Goal: Find contact information: Find contact information

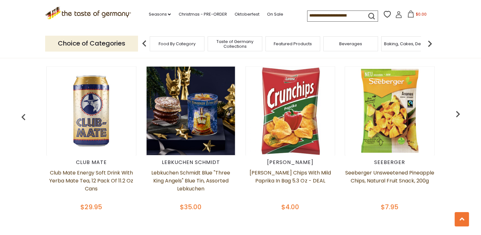
scroll to position [223, 0]
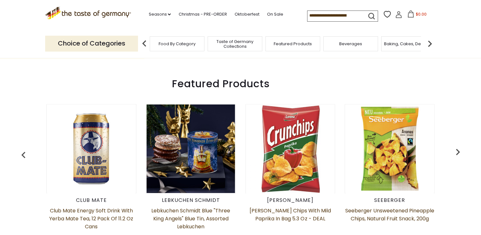
click at [457, 153] on img "button" at bounding box center [457, 151] width 13 height 13
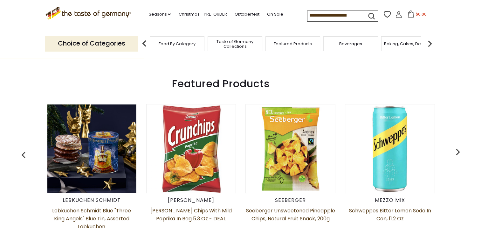
click at [457, 153] on img "button" at bounding box center [457, 151] width 13 height 13
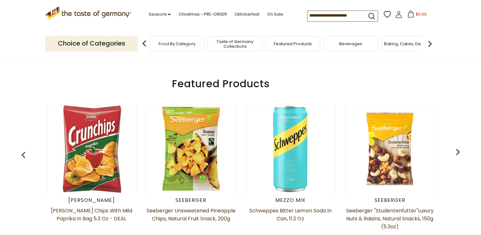
click at [457, 153] on img "button" at bounding box center [457, 151] width 13 height 13
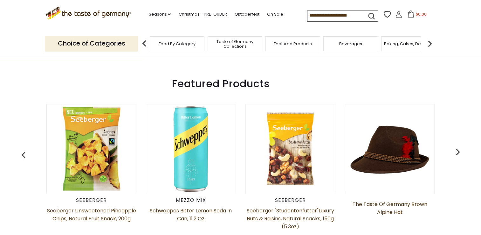
click at [457, 153] on img "button" at bounding box center [457, 151] width 13 height 13
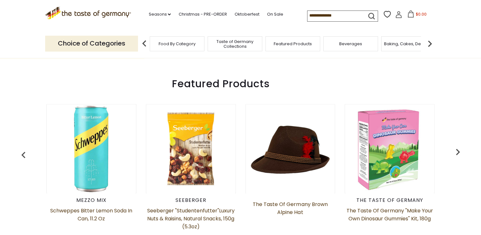
click at [457, 153] on img "button" at bounding box center [457, 151] width 13 height 13
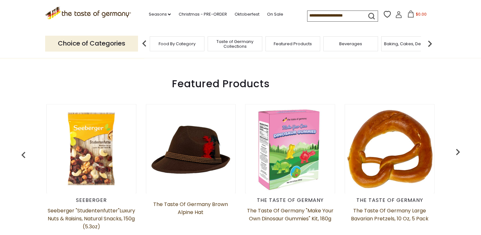
click at [457, 153] on img "button" at bounding box center [457, 151] width 13 height 13
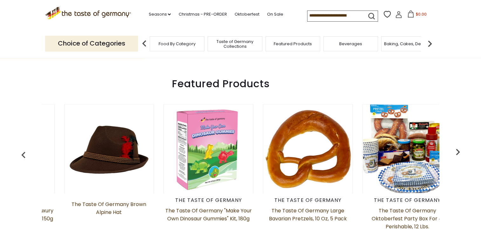
scroll to position [0, 596]
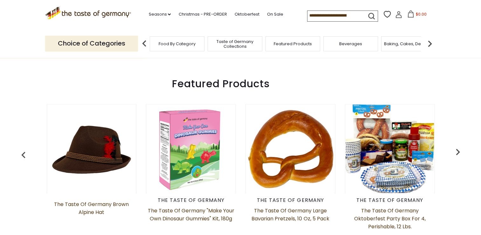
click at [458, 151] on img "button" at bounding box center [457, 151] width 13 height 13
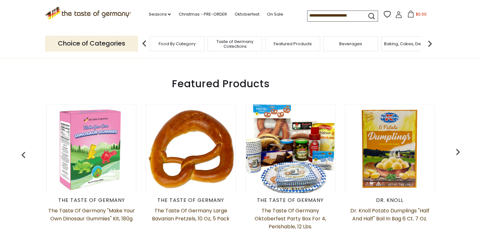
click at [458, 151] on img "button" at bounding box center [457, 151] width 13 height 13
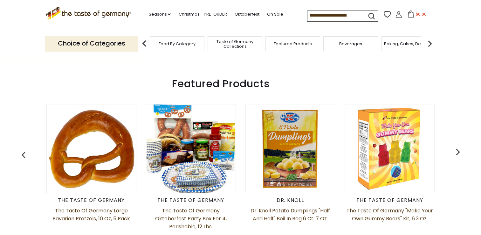
click at [458, 151] on img "button" at bounding box center [457, 151] width 13 height 13
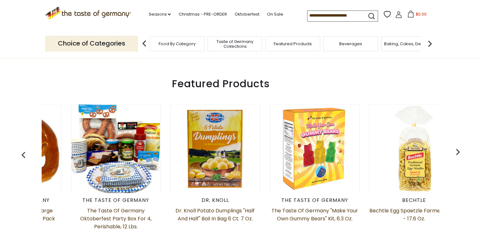
scroll to position [0, 895]
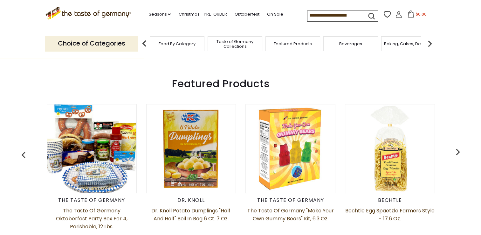
click at [458, 151] on img "button" at bounding box center [457, 151] width 13 height 13
click at [187, 41] on span "Food By Category" at bounding box center [173, 43] width 37 height 5
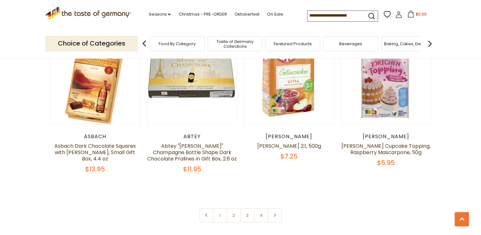
scroll to position [1367, 0]
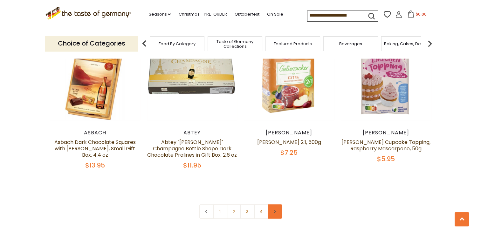
click at [278, 204] on link at bounding box center [275, 211] width 14 height 14
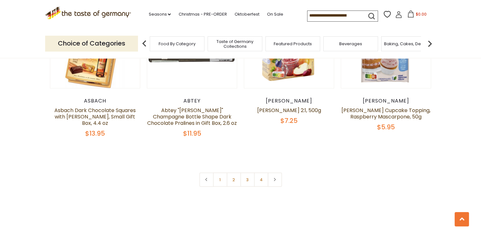
scroll to position [1431, 0]
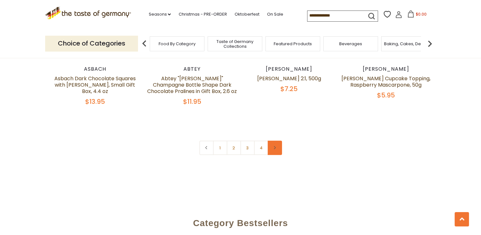
click at [279, 141] on link at bounding box center [275, 148] width 14 height 14
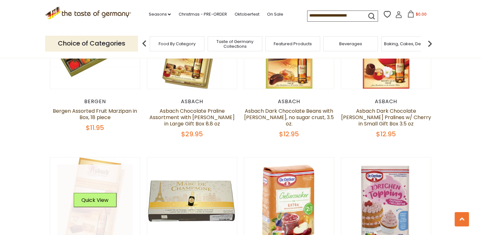
scroll to position [1367, 0]
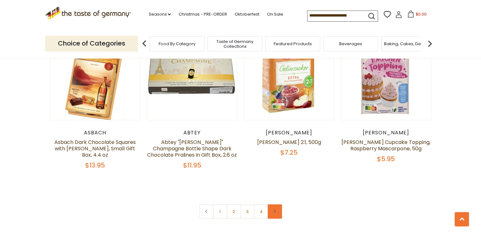
click at [280, 204] on link at bounding box center [275, 211] width 14 height 14
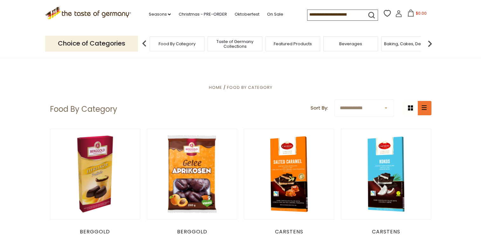
click at [430, 109] on button "list icon" at bounding box center [424, 108] width 14 height 14
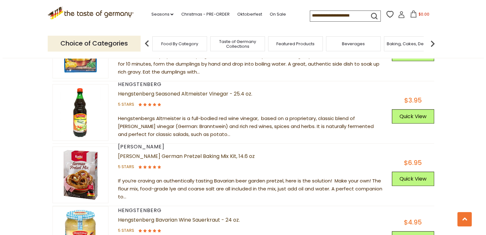
scroll to position [411, 0]
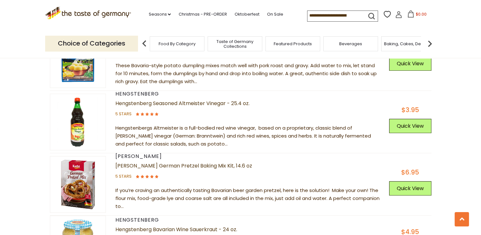
click at [80, 123] on img at bounding box center [77, 121] width 55 height 55
click at [409, 121] on button "Quick View" at bounding box center [410, 126] width 42 height 14
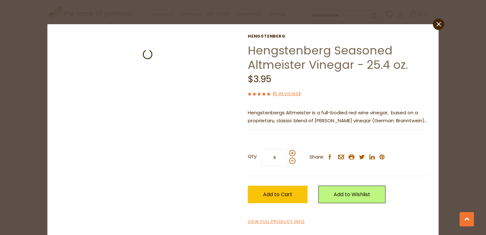
scroll to position [387, 0]
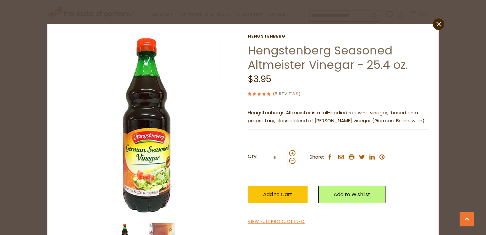
click at [288, 94] on link "5 Reviews" at bounding box center [287, 94] width 24 height 7
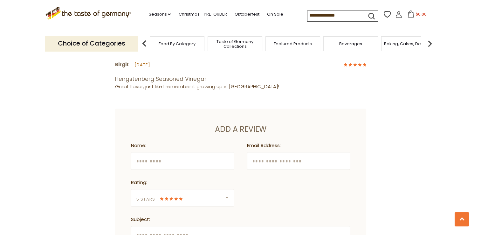
scroll to position [431, 0]
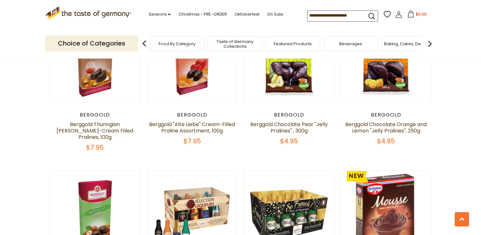
scroll to position [260, 0]
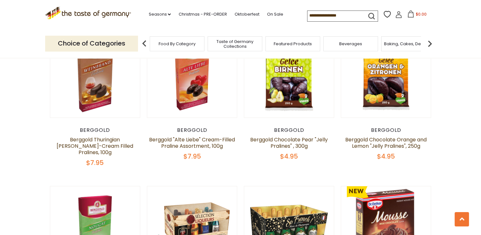
click at [180, 49] on div "Food By Category" at bounding box center [177, 43] width 55 height 15
click at [181, 45] on span "Food By Category" at bounding box center [177, 43] width 37 height 5
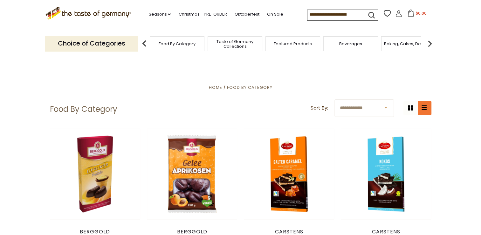
click at [426, 106] on icon "list icon" at bounding box center [424, 107] width 5 height 4
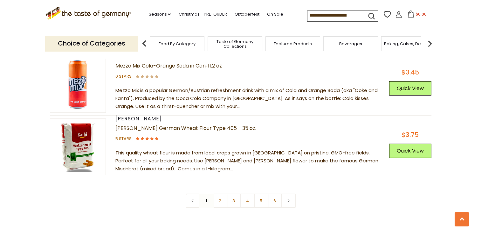
scroll to position [2173, 0]
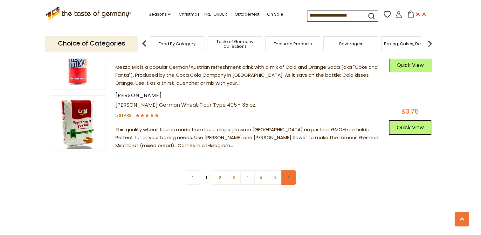
click at [289, 175] on icon at bounding box center [288, 176] width 4 height 3
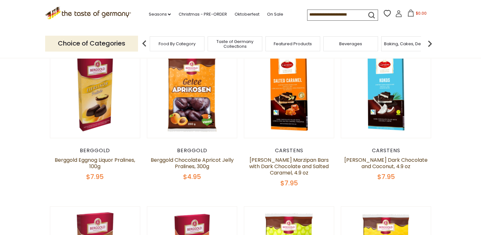
scroll to position [127, 0]
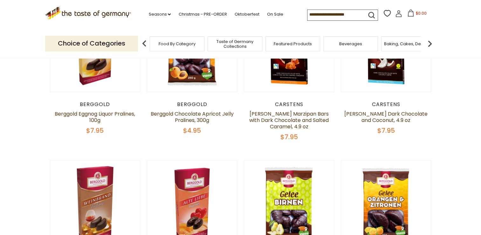
click at [244, 44] on span "Taste of Germany Collections" at bounding box center [235, 44] width 51 height 10
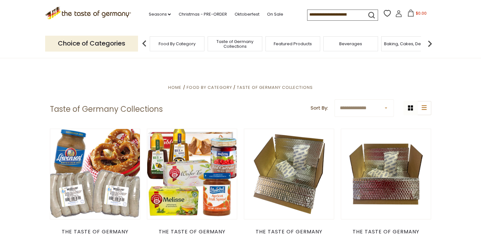
click at [293, 44] on span "Featured Products" at bounding box center [293, 43] width 38 height 5
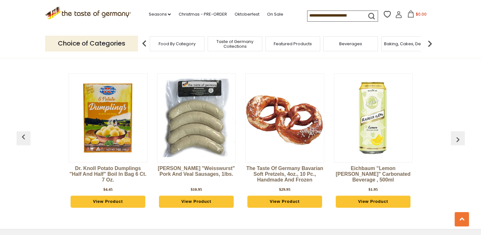
scroll to position [739, 0]
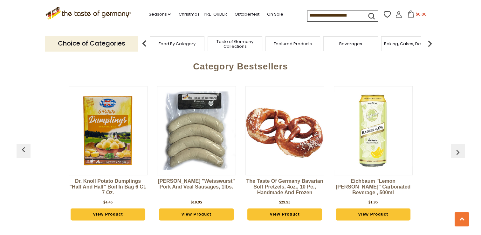
click at [454, 147] on img "button" at bounding box center [458, 152] width 10 height 10
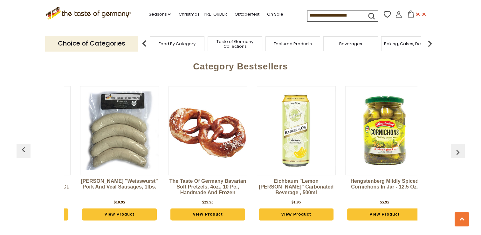
scroll to position [0, 88]
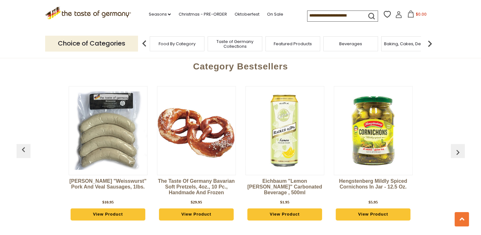
click at [454, 147] on img "button" at bounding box center [458, 152] width 10 height 10
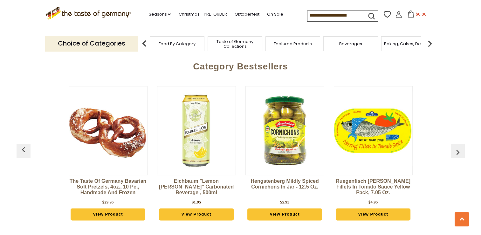
click at [454, 147] on img "button" at bounding box center [458, 152] width 10 height 10
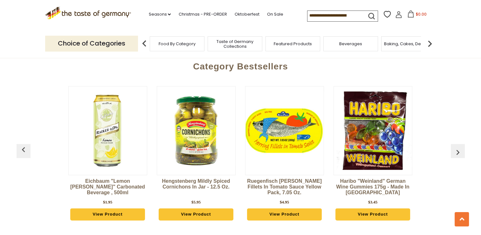
click at [454, 147] on img "button" at bounding box center [458, 152] width 10 height 10
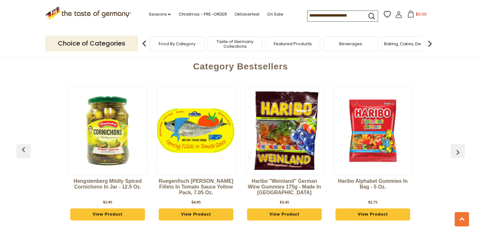
click at [454, 147] on img "button" at bounding box center [458, 152] width 10 height 10
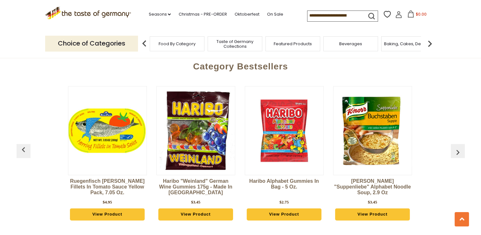
click at [454, 147] on img "button" at bounding box center [458, 152] width 10 height 10
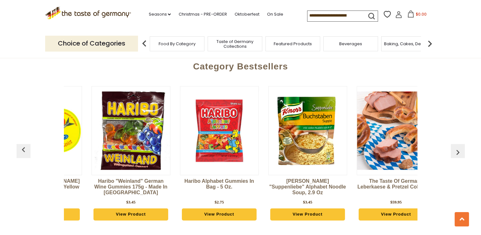
scroll to position [0, 531]
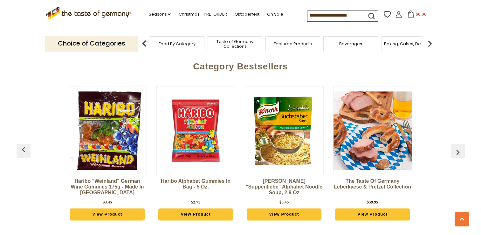
click at [454, 147] on img "button" at bounding box center [458, 152] width 10 height 10
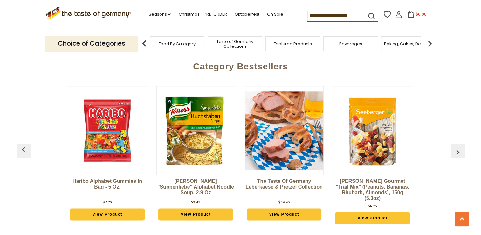
click at [454, 147] on img "button" at bounding box center [458, 152] width 10 height 10
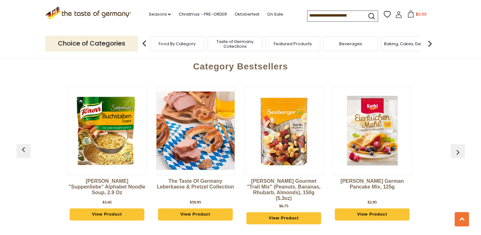
click at [454, 147] on img "button" at bounding box center [458, 152] width 10 height 10
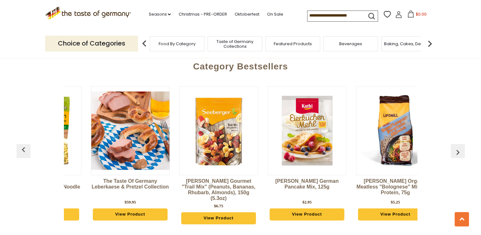
scroll to position [0, 796]
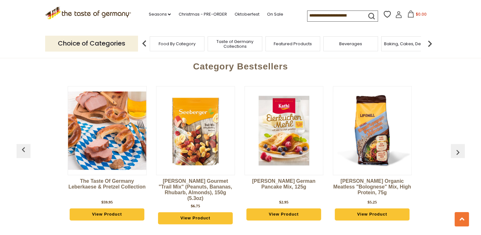
click at [455, 147] on img "button" at bounding box center [458, 152] width 10 height 10
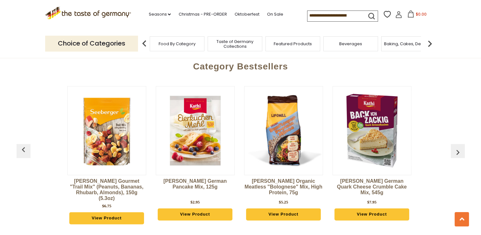
click at [455, 147] on img "button" at bounding box center [458, 152] width 10 height 10
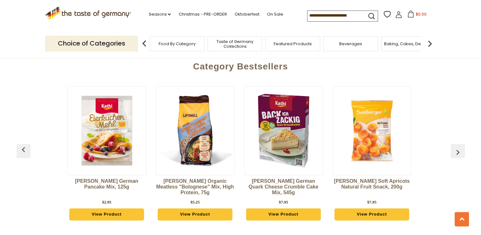
click at [455, 147] on img "button" at bounding box center [458, 152] width 10 height 10
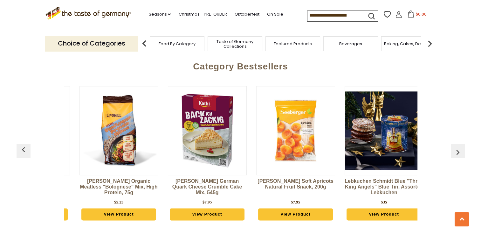
scroll to position [0, 1061]
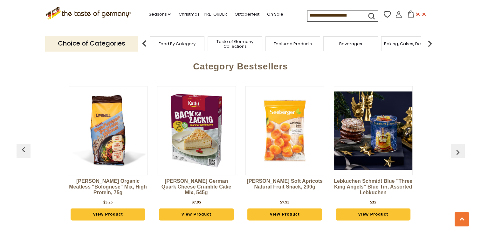
click at [455, 147] on img "button" at bounding box center [458, 152] width 10 height 10
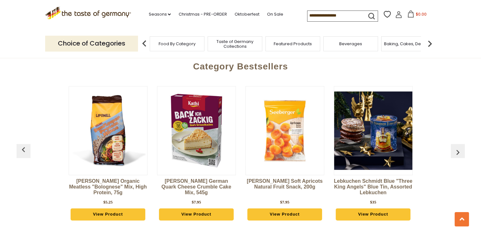
click at [430, 44] on img at bounding box center [429, 43] width 13 height 13
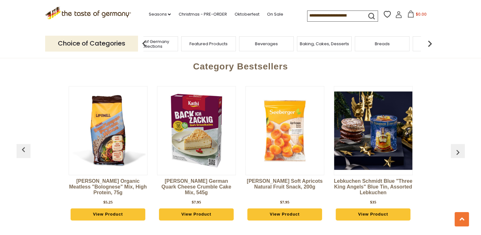
click at [430, 44] on img at bounding box center [429, 43] width 13 height 13
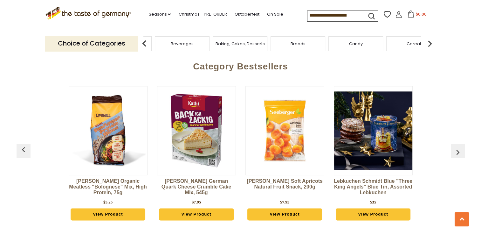
click at [315, 48] on div "Breads" at bounding box center [298, 43] width 55 height 15
click at [304, 43] on span "Breads" at bounding box center [302, 43] width 15 height 5
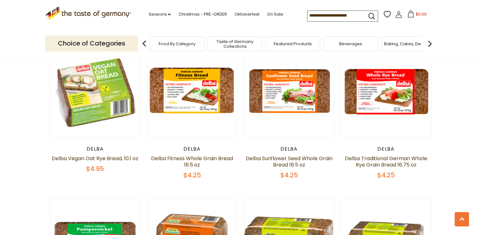
scroll to position [938, 0]
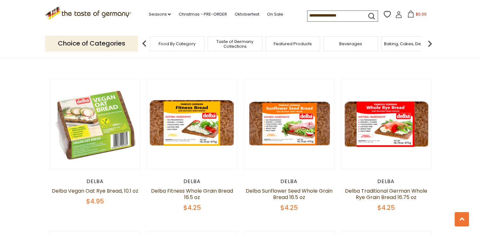
click at [349, 45] on span "Beverages" at bounding box center [350, 43] width 23 height 5
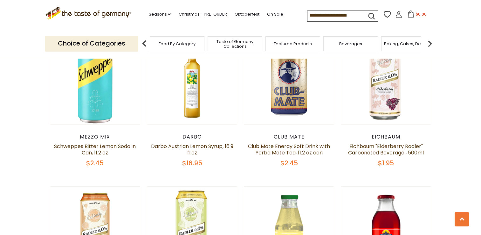
scroll to position [358, 0]
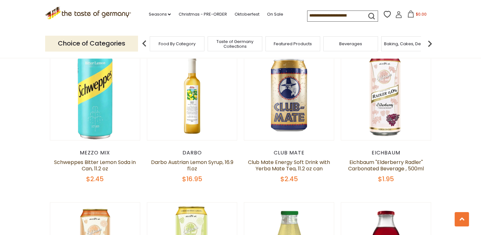
click at [429, 43] on img at bounding box center [429, 43] width 13 height 13
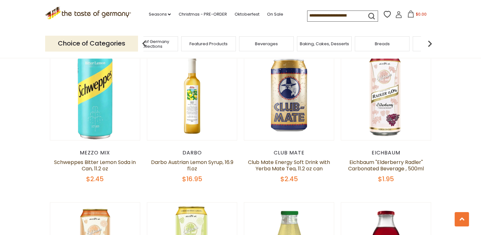
click at [429, 42] on img at bounding box center [429, 43] width 13 height 13
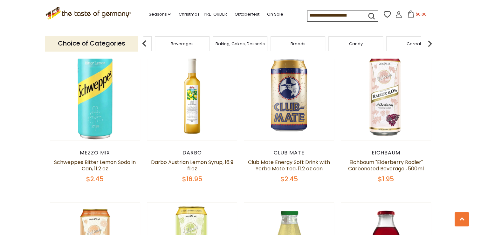
click at [429, 42] on img at bounding box center [429, 43] width 13 height 13
click at [337, 49] on div "Cereal" at bounding box center [334, 43] width 55 height 15
click at [334, 42] on span "Cereal" at bounding box center [334, 43] width 14 height 5
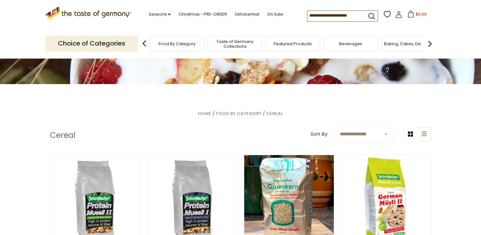
scroll to position [35, 0]
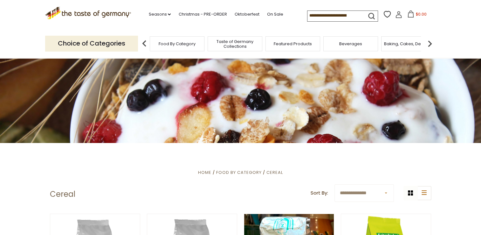
click at [429, 41] on img at bounding box center [429, 43] width 13 height 13
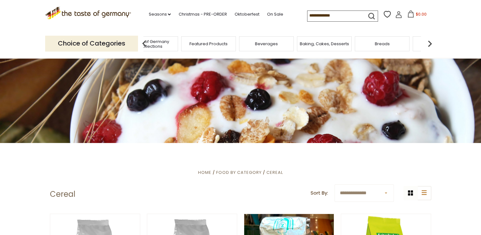
click at [429, 41] on img at bounding box center [429, 43] width 13 height 13
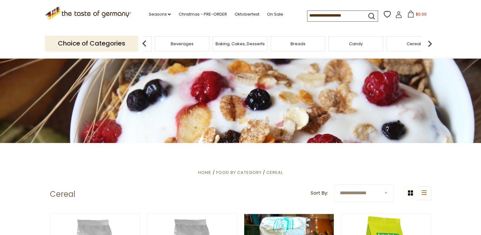
click at [429, 41] on img at bounding box center [429, 43] width 13 height 13
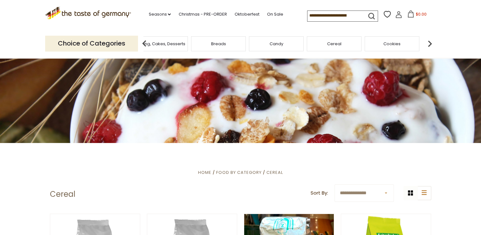
click at [380, 45] on div "Cookies" at bounding box center [392, 43] width 55 height 15
click at [398, 47] on div "Cookies" at bounding box center [392, 43] width 55 height 15
click at [394, 43] on span "Cookies" at bounding box center [391, 43] width 17 height 5
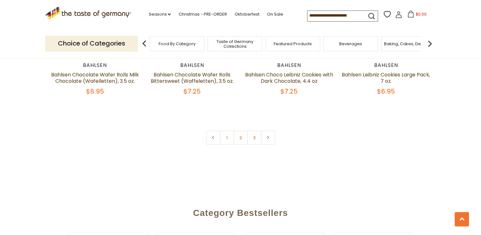
scroll to position [1532, 0]
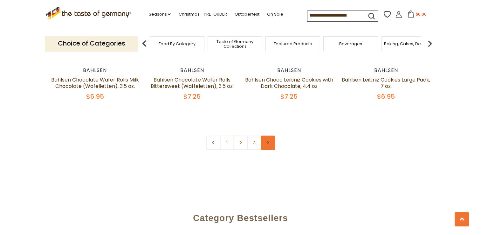
click at [269, 141] on icon at bounding box center [268, 142] width 4 height 3
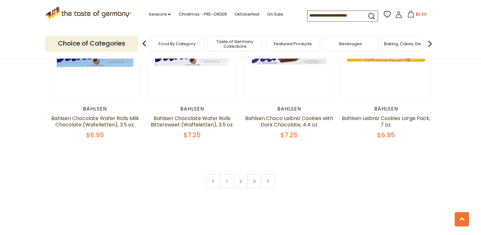
scroll to position [1494, 0]
click at [263, 174] on link at bounding box center [268, 181] width 14 height 14
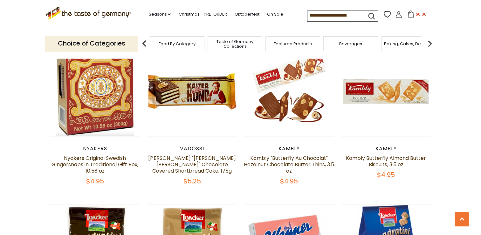
scroll to position [1049, 0]
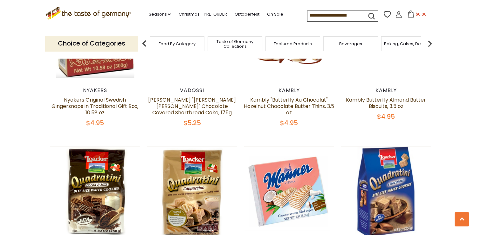
click at [121, 14] on icon at bounding box center [88, 12] width 86 height 11
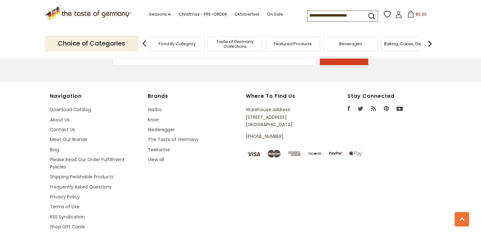
scroll to position [1152, 0]
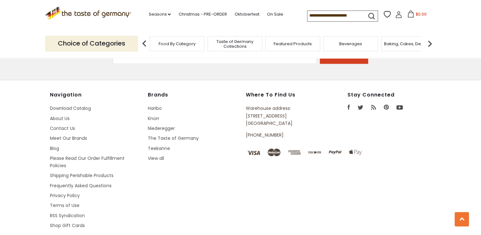
drag, startPoint x: 246, startPoint y: 108, endPoint x: 290, endPoint y: 116, distance: 44.8
click at [290, 116] on p "Warehouse address: [STREET_ADDRESS]" at bounding box center [282, 115] width 72 height 22
drag, startPoint x: 290, startPoint y: 116, endPoint x: 272, endPoint y: 115, distance: 17.8
copy p "[STREET_ADDRESS]"
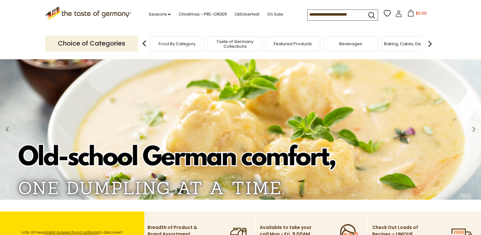
scroll to position [0, 0]
